Goal: Check status: Check status

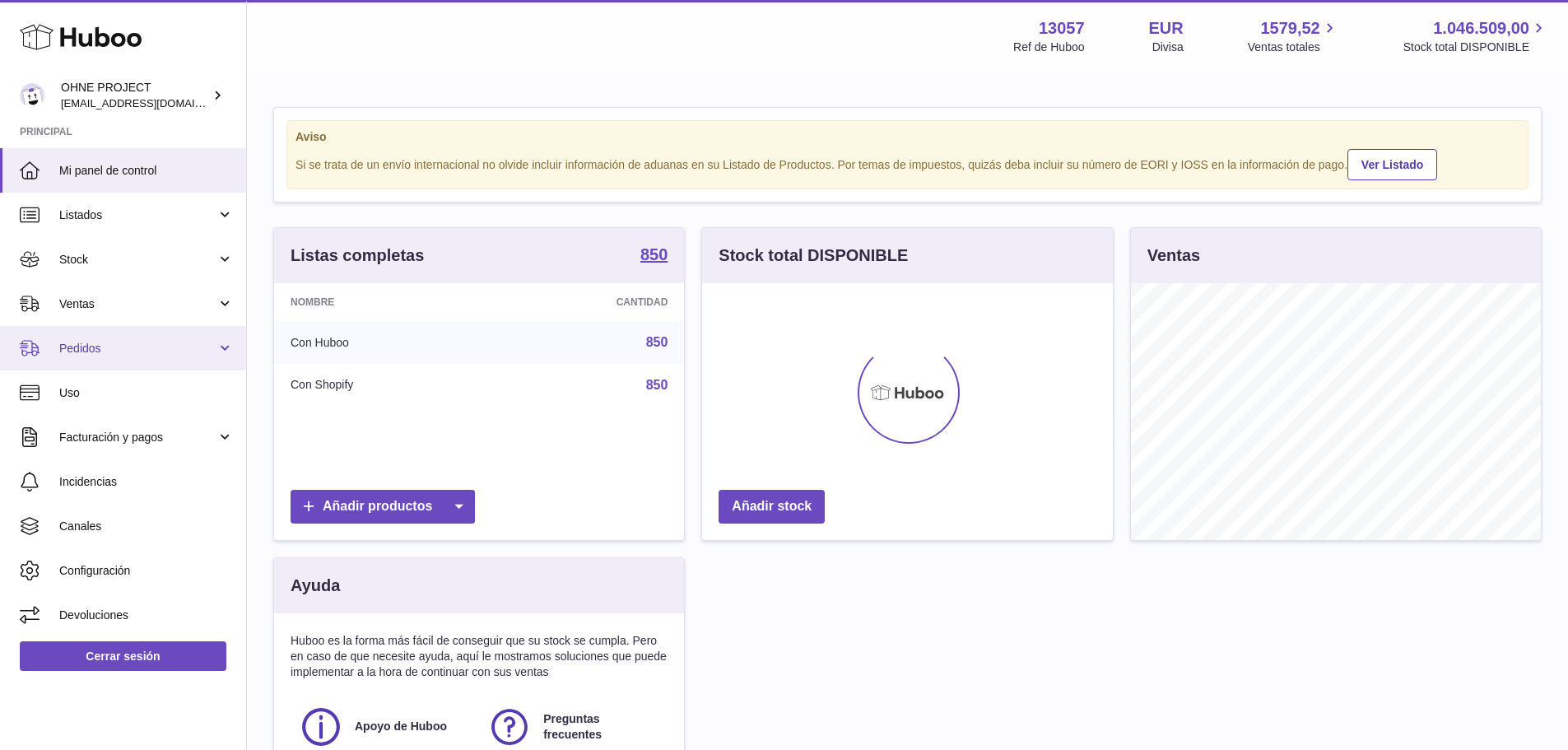
scroll to position [257, 410]
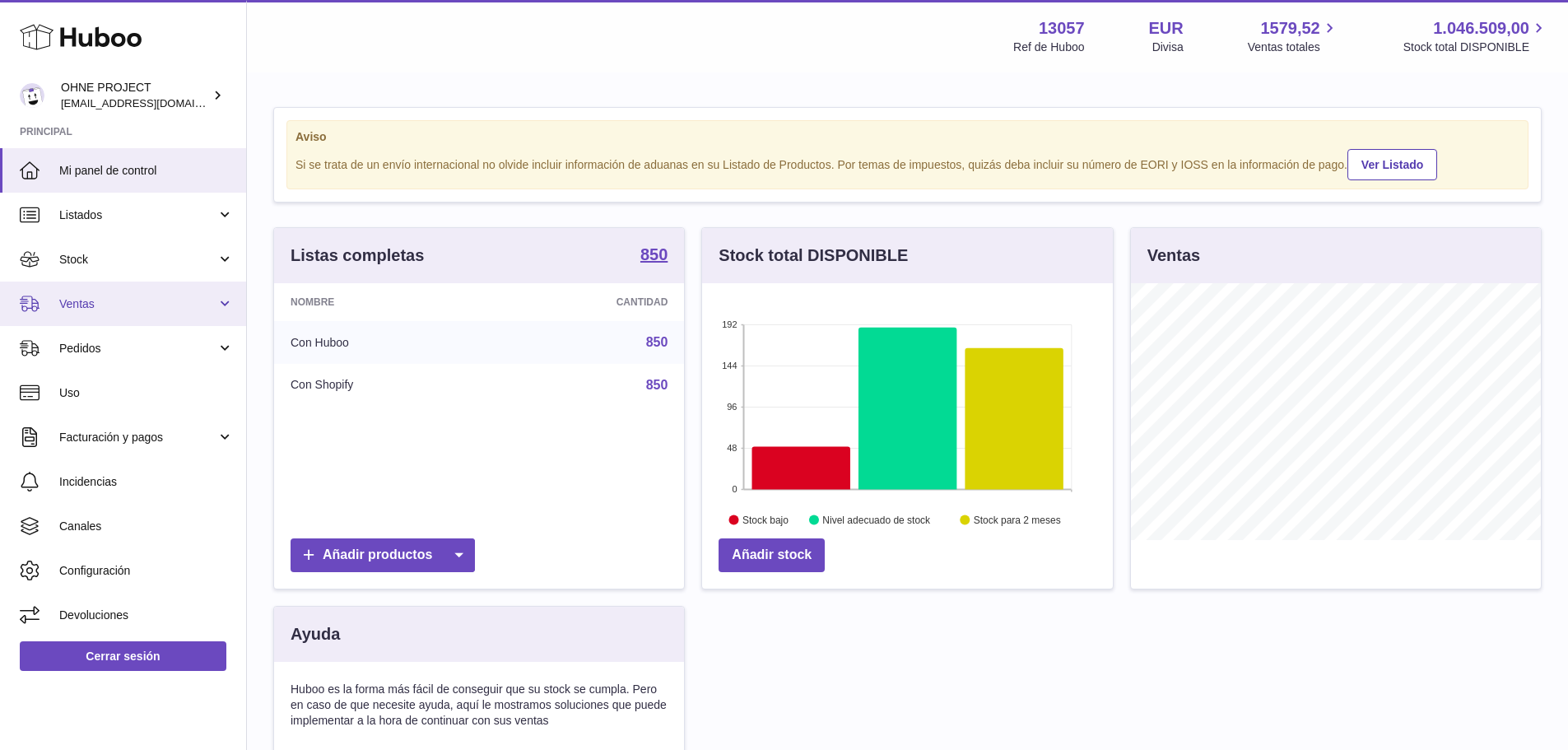
click at [102, 308] on span "Ventas" at bounding box center [138, 304] width 157 height 16
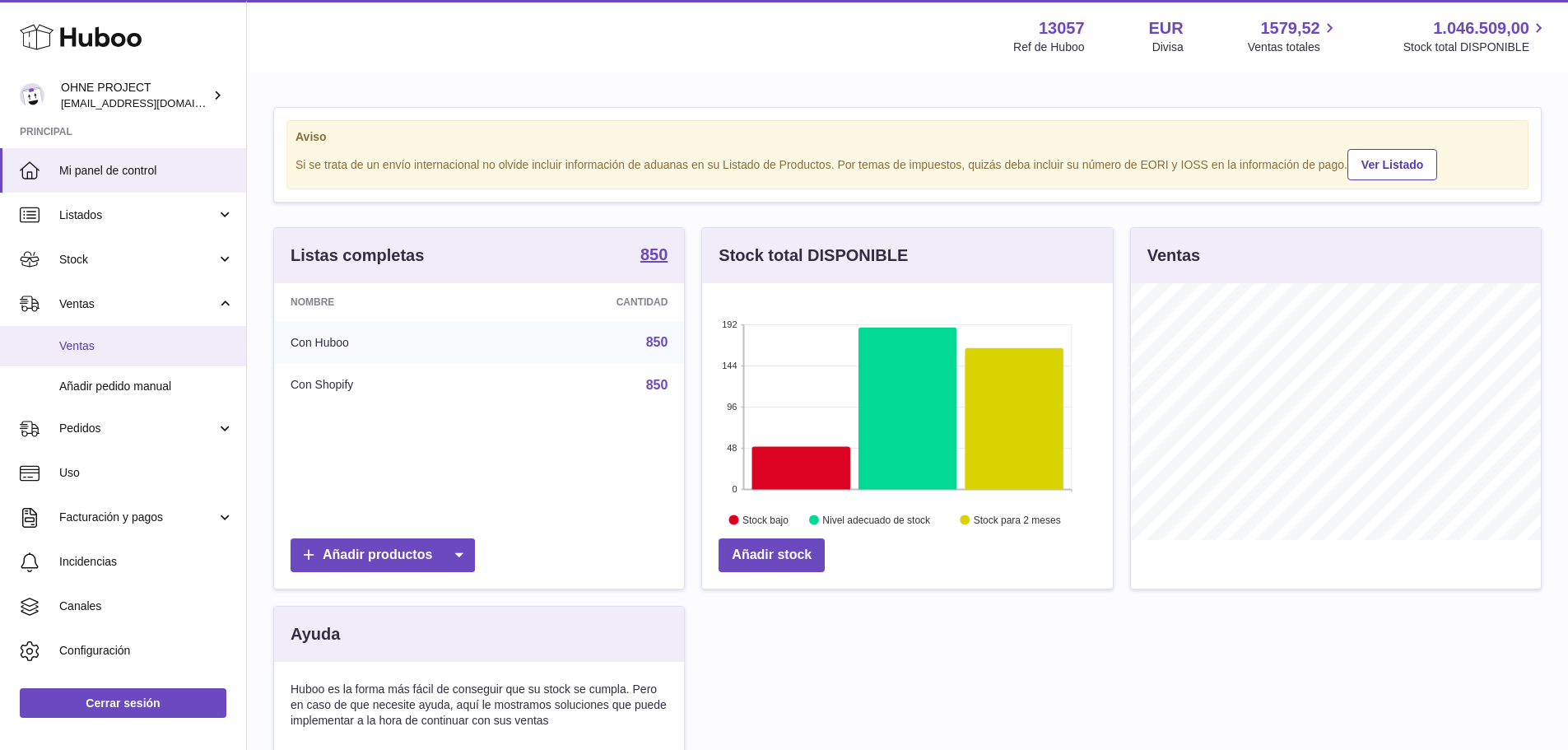
click at [102, 346] on span "Ventas" at bounding box center [146, 346] width 174 height 16
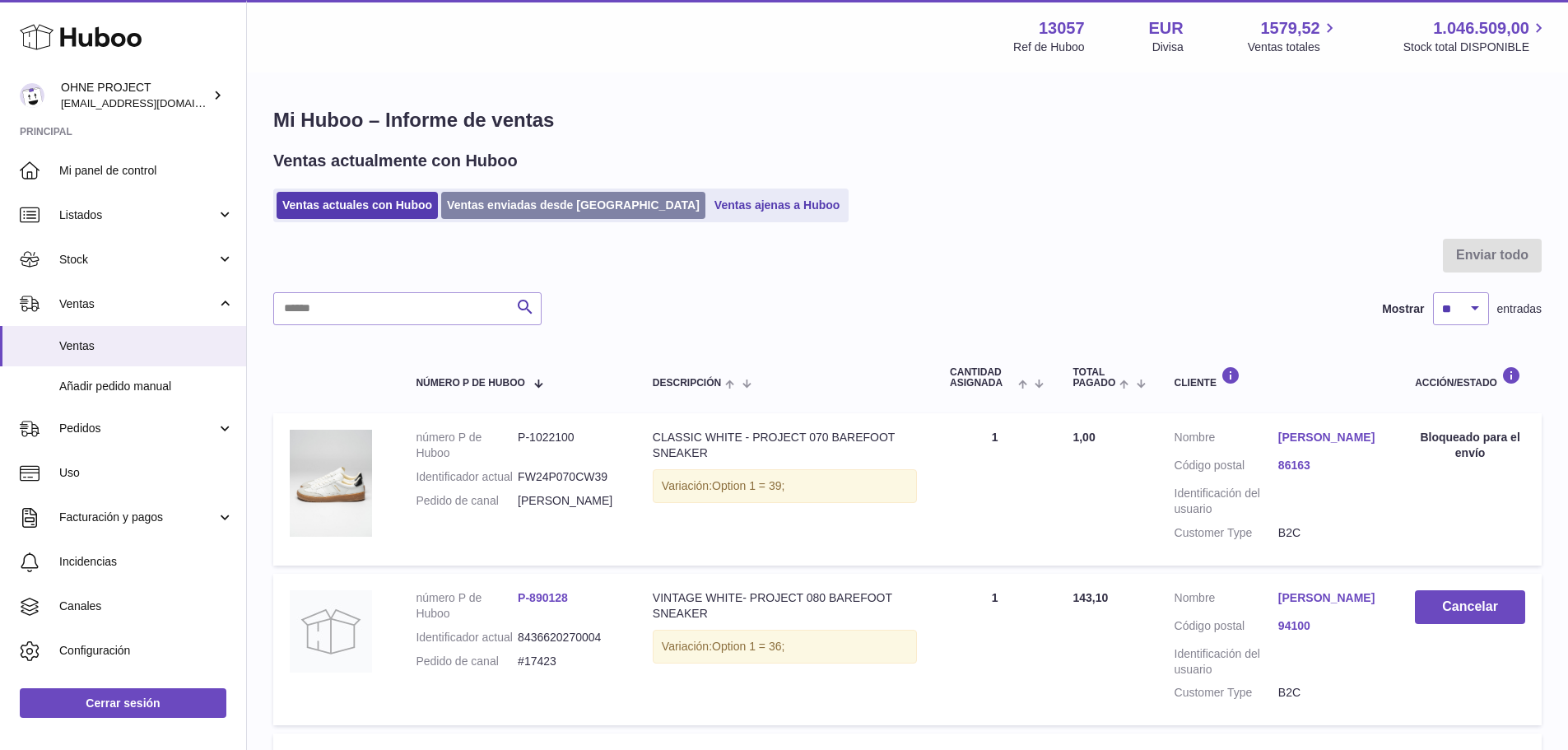
click at [510, 204] on link "Ventas enviadas desde Huboo" at bounding box center [574, 205] width 265 height 27
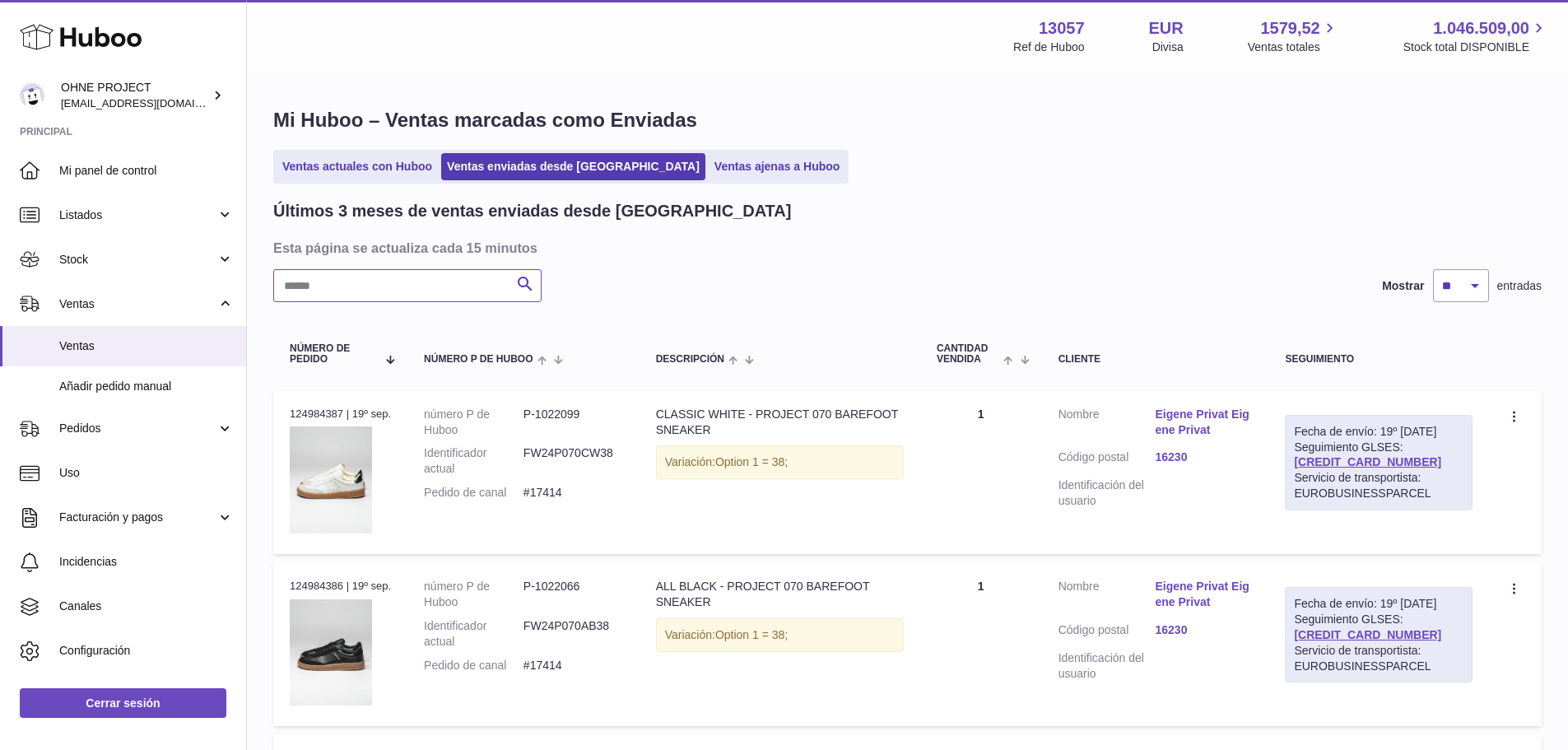
click at [452, 291] on input "text" at bounding box center [408, 286] width 268 height 33
paste input "*****"
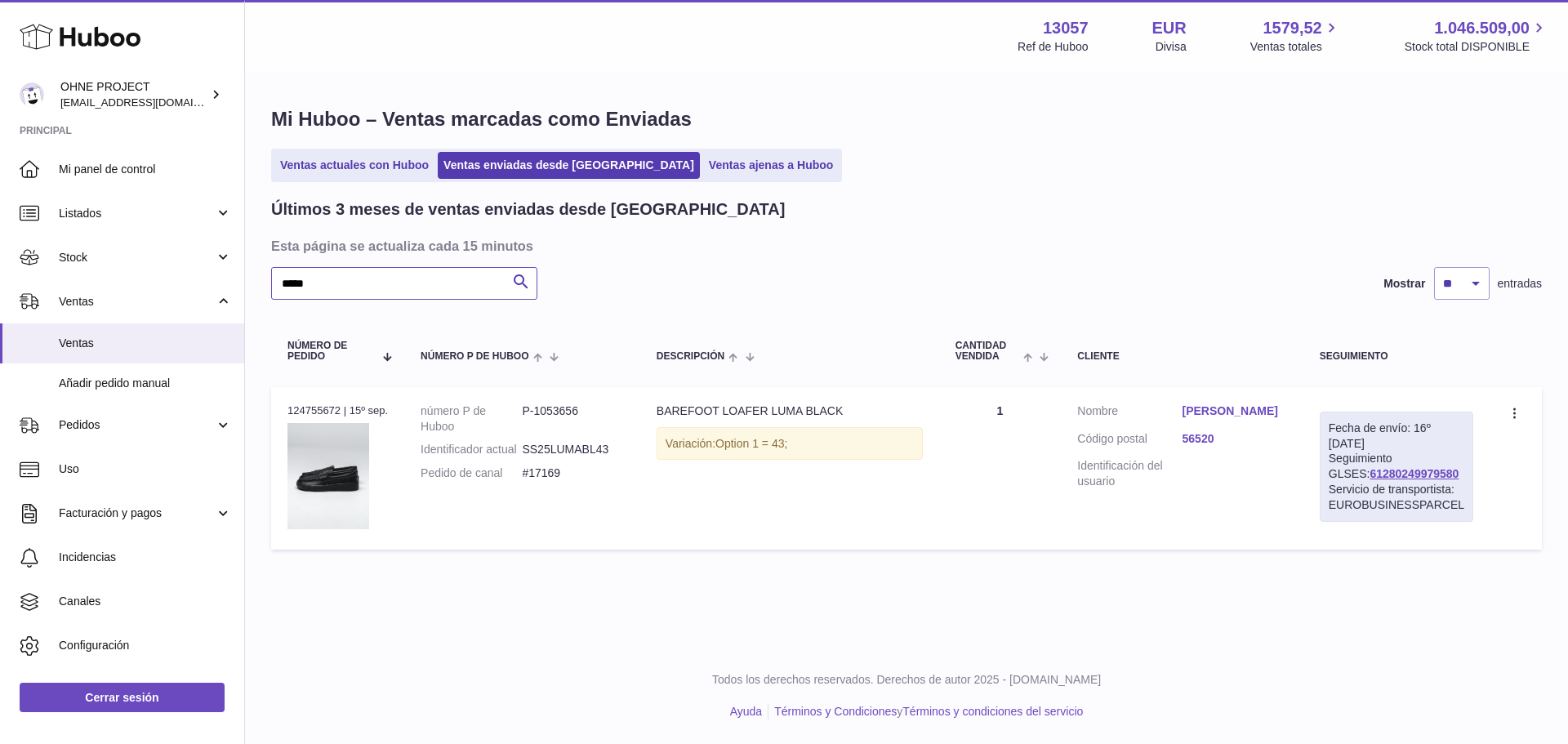
type input "*****"
click at [1220, 419] on link "Marie-Astrid Rousseau" at bounding box center [1235, 411] width 105 height 15
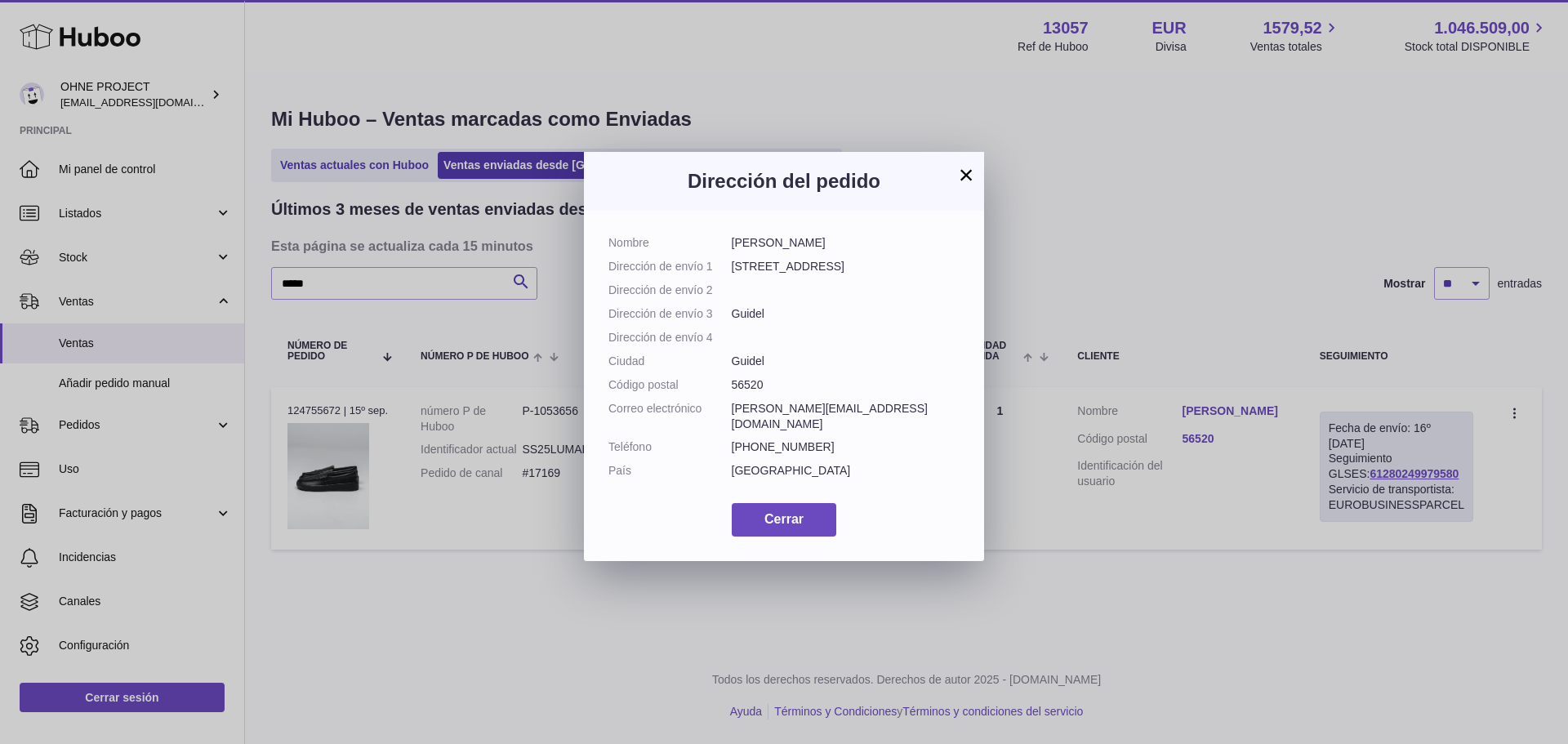
click at [961, 176] on button "×" at bounding box center [966, 175] width 20 height 20
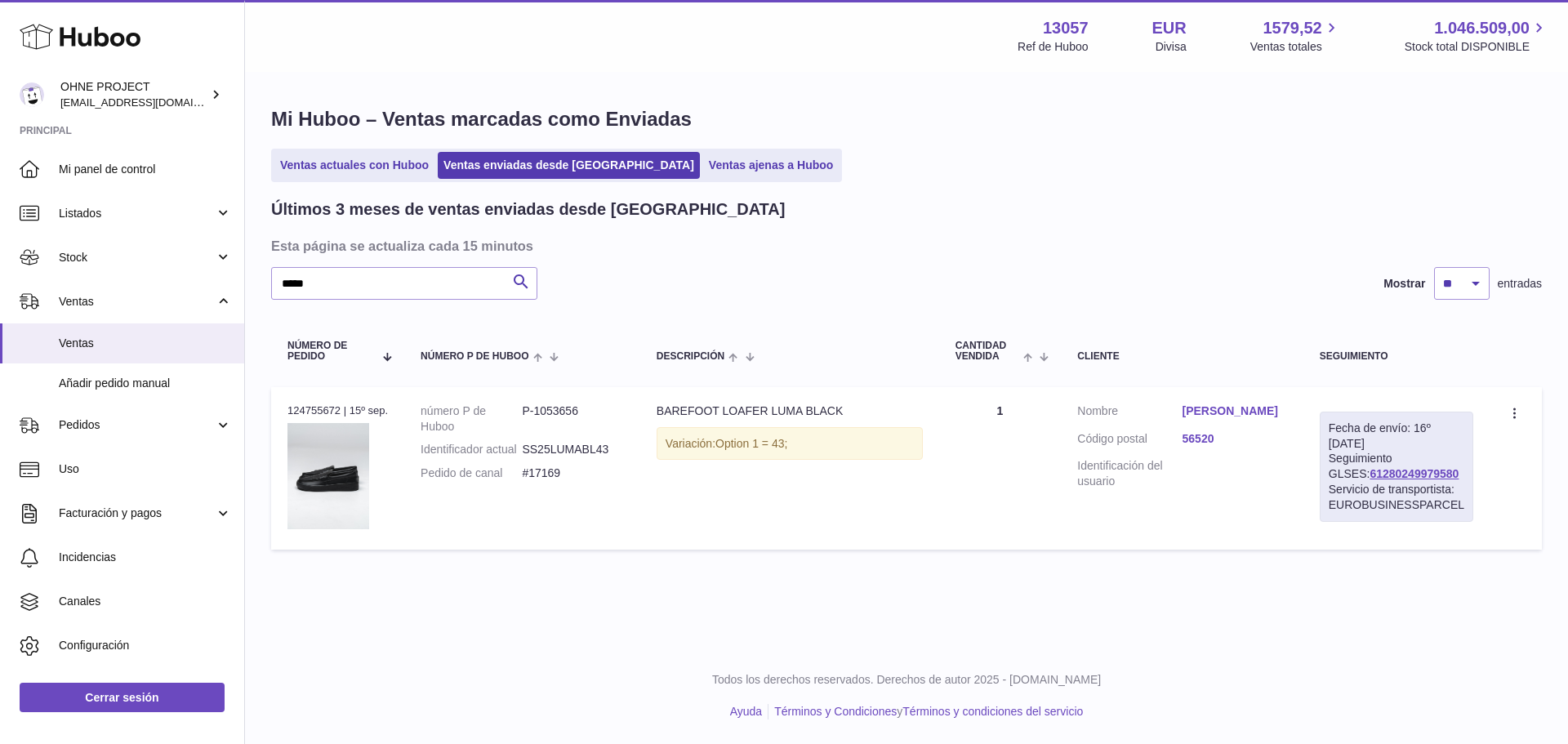
drag, startPoint x: 1430, startPoint y: 473, endPoint x: 1335, endPoint y: 473, distance: 95.0
click at [1335, 473] on div "Fecha de envío: 16º sep. 2025 Seguimiento GLSES: 61280249979580 Servicio de tra…" at bounding box center [1397, 467] width 154 height 110
copy link "61280249979580"
